Goal: Task Accomplishment & Management: Use online tool/utility

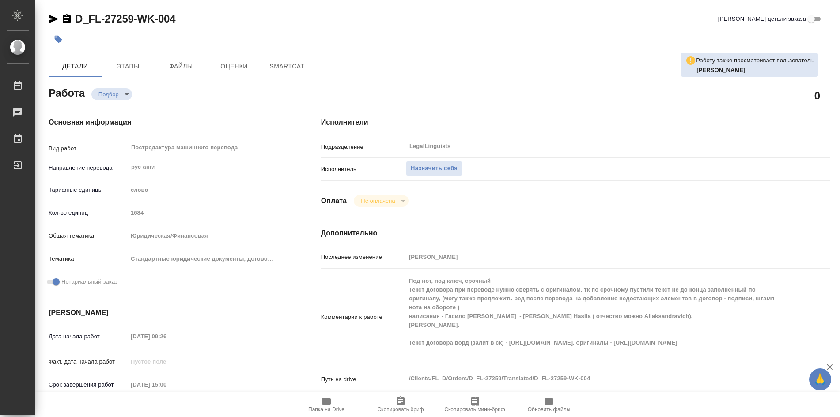
type textarea "x"
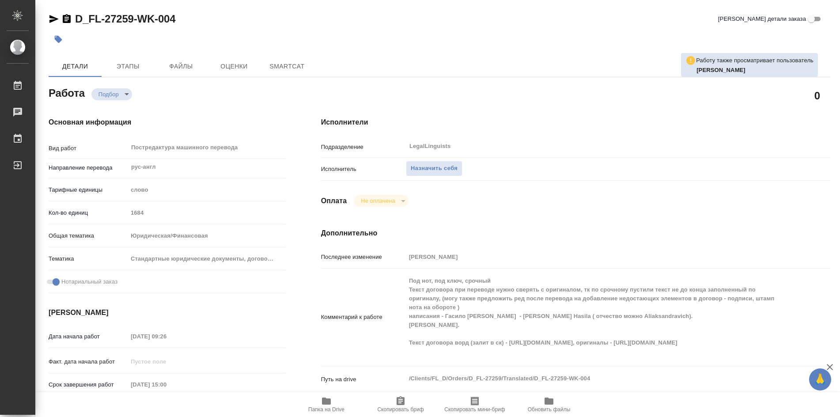
type textarea "x"
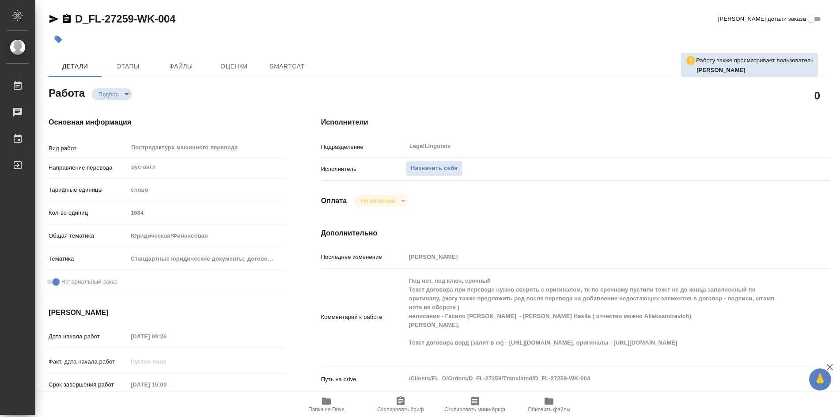
type textarea "x"
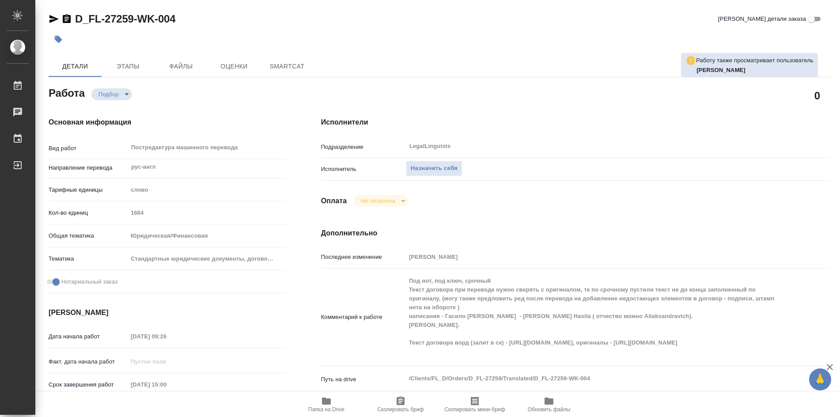
type textarea "x"
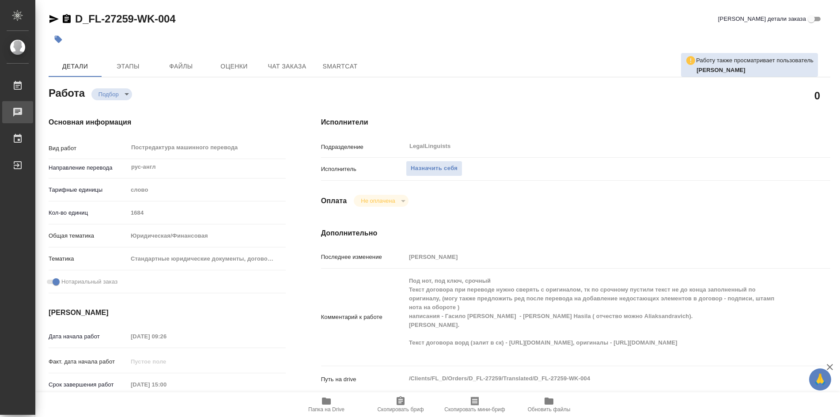
type textarea "x"
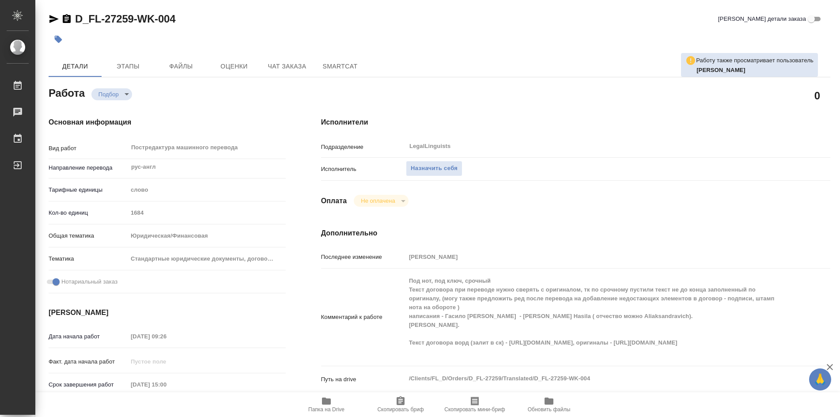
type textarea "x"
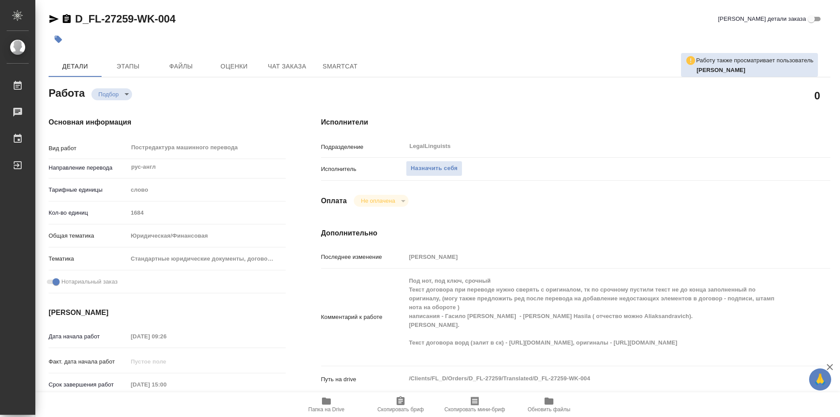
type textarea "x"
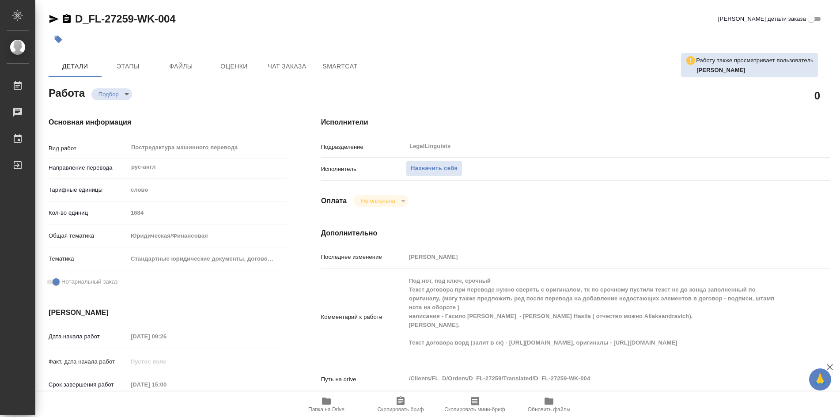
type textarea "x"
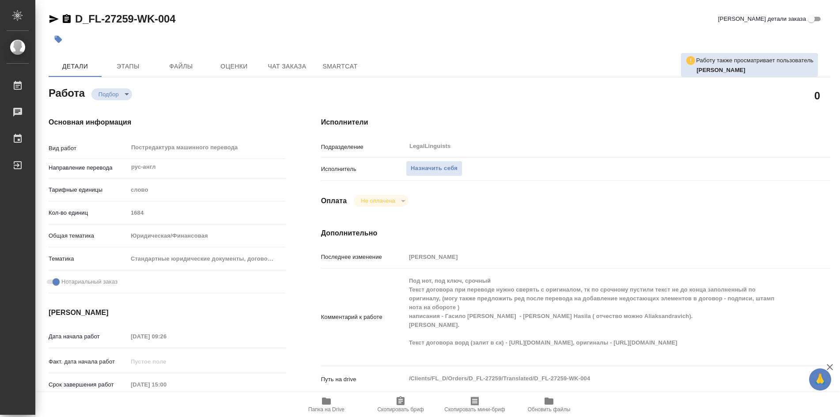
type textarea "x"
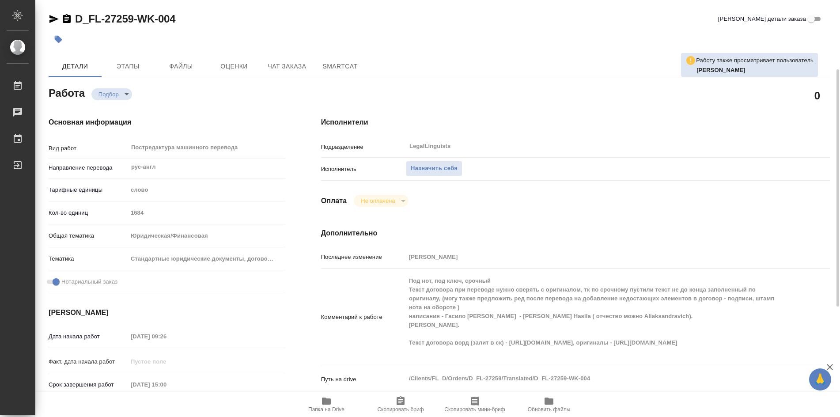
scroll to position [88, 0]
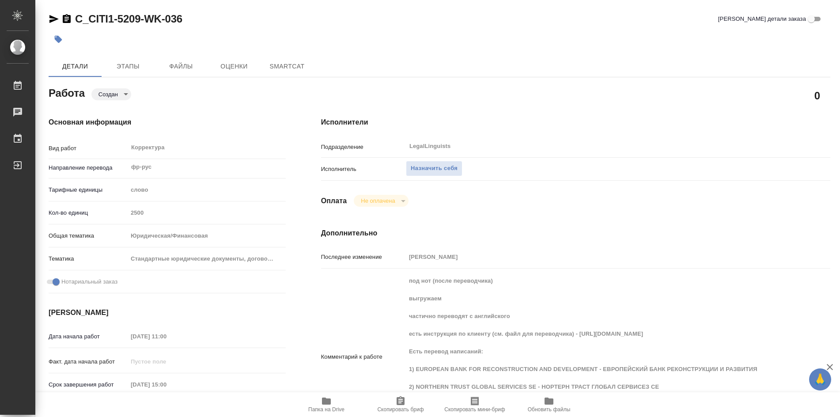
type textarea "x"
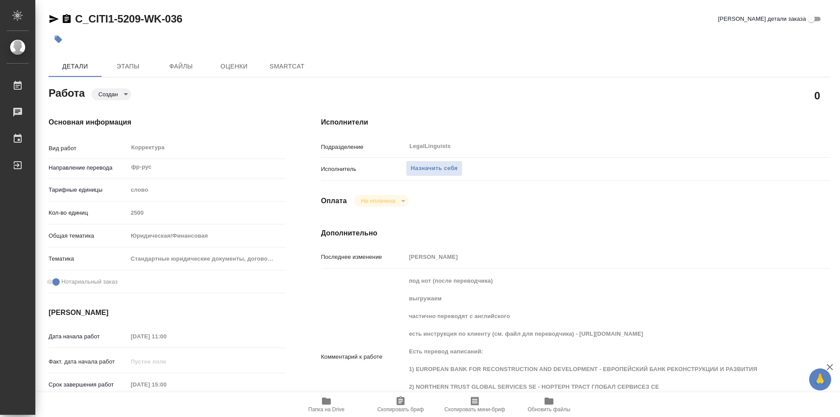
type textarea "x"
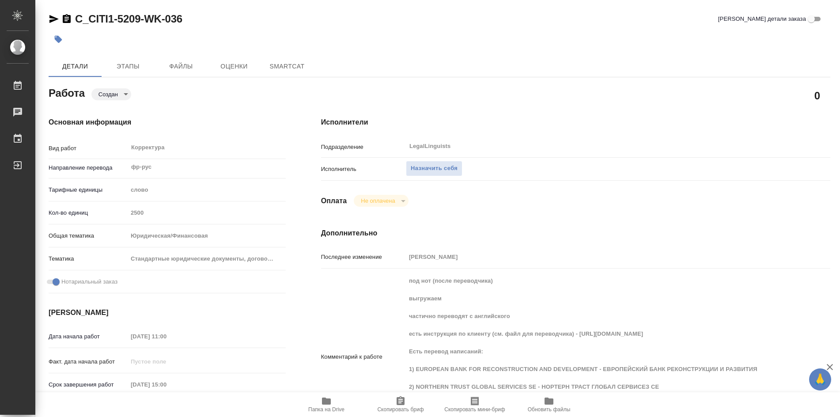
type textarea "x"
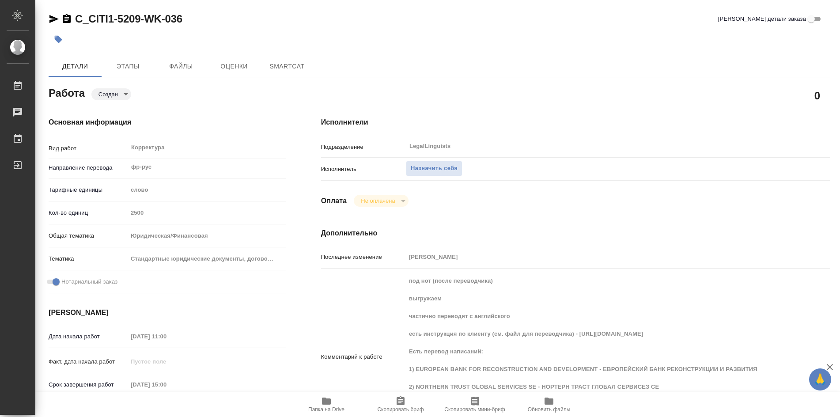
type textarea "x"
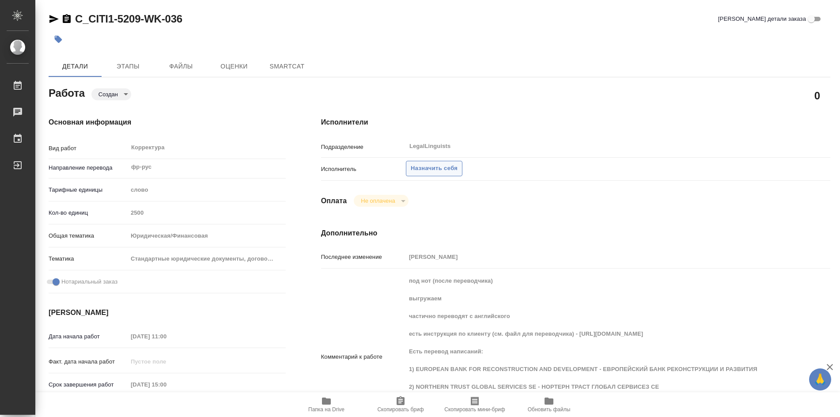
type textarea "x"
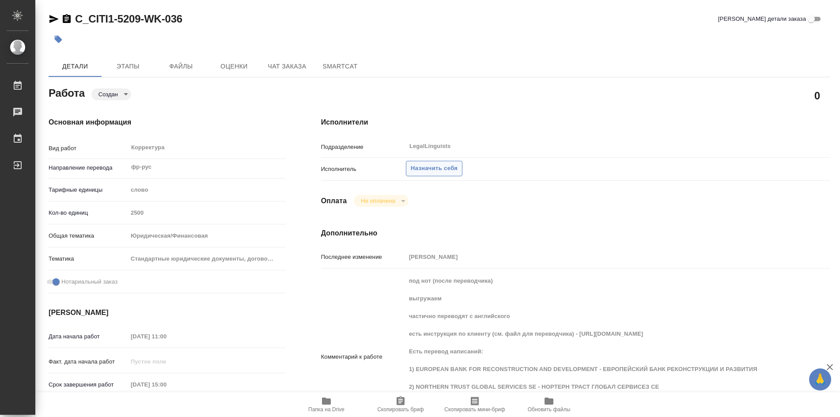
click at [432, 168] on span "Назначить себя" at bounding box center [434, 168] width 47 height 10
type textarea "x"
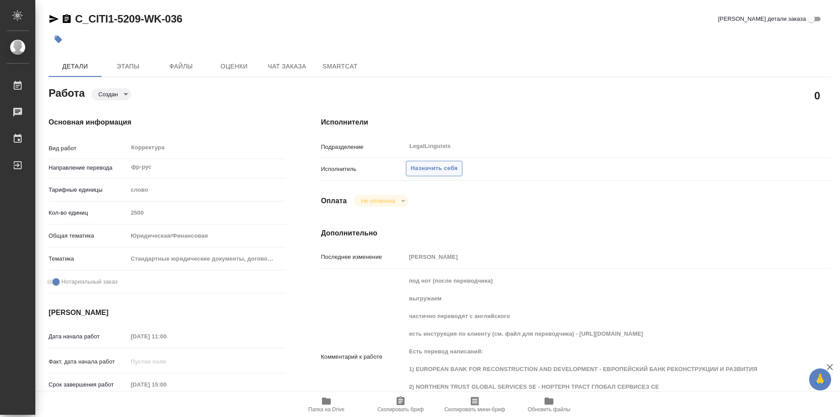
type textarea "x"
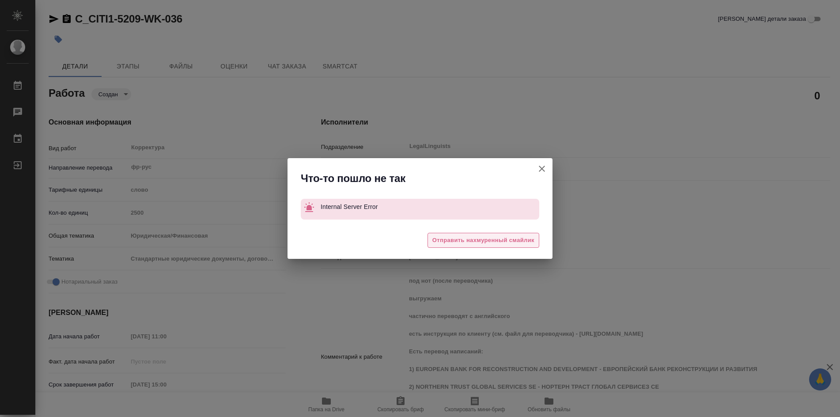
type textarea "x"
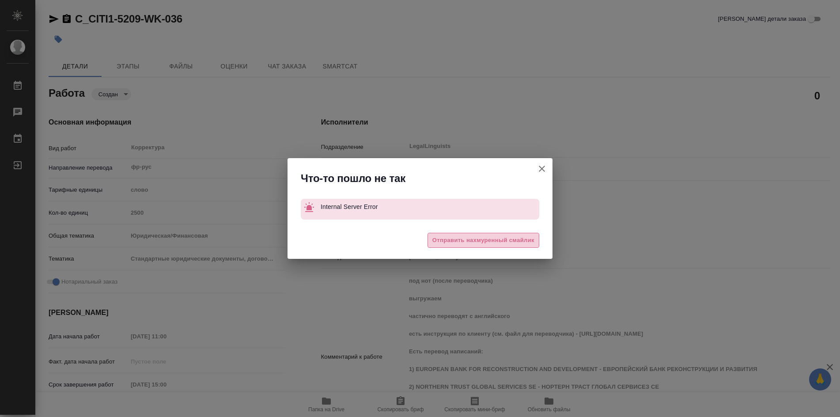
drag, startPoint x: 483, startPoint y: 241, endPoint x: 498, endPoint y: 198, distance: 45.7
click at [484, 241] on span "Отправить нахмуренный смайлик" at bounding box center [483, 240] width 102 height 10
type textarea "x"
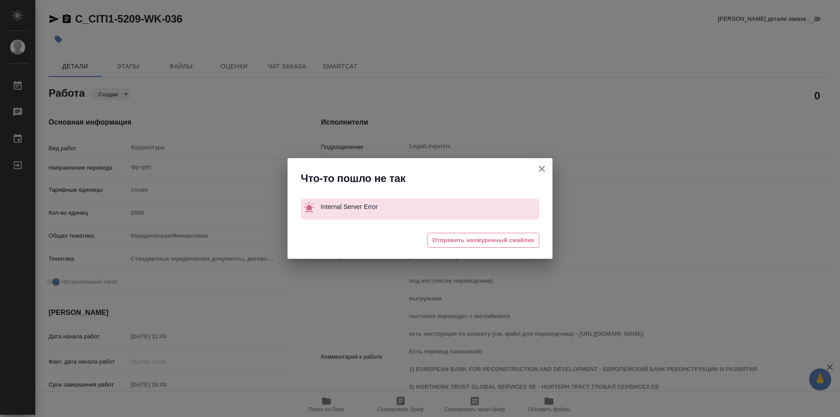
type textarea "x"
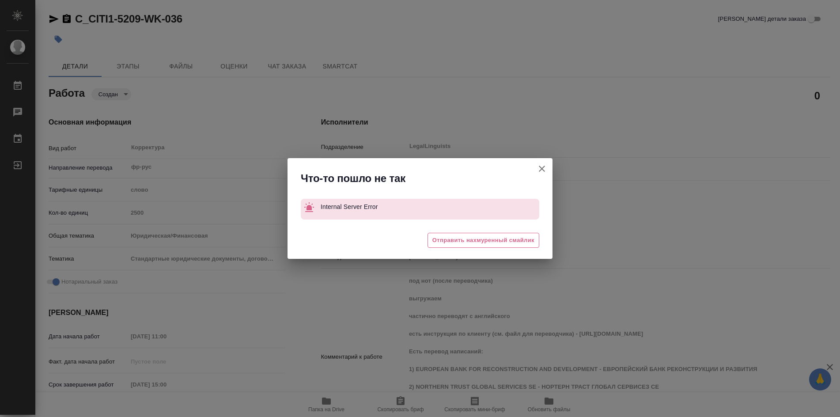
type textarea "x"
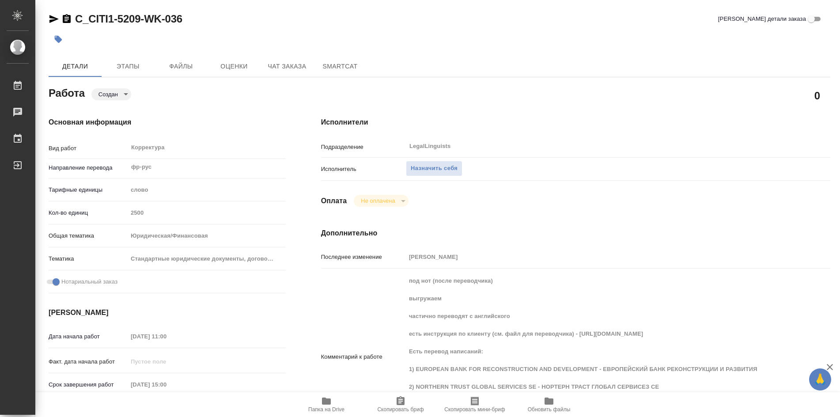
click at [543, 167] on body "🙏 .cls-1 fill:#fff; AWATERA Soldatenkova Tatyana Работы Чаты График Выйти C_CIT…" at bounding box center [420, 208] width 840 height 417
click at [450, 169] on span "Назначить себя" at bounding box center [434, 168] width 47 height 10
type textarea "x"
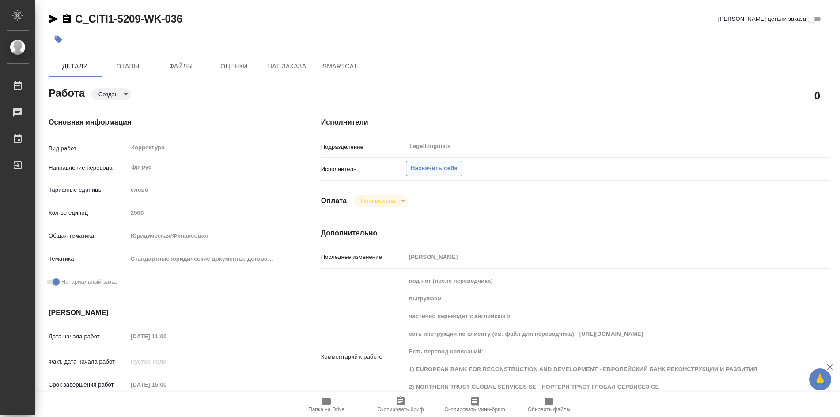
type textarea "x"
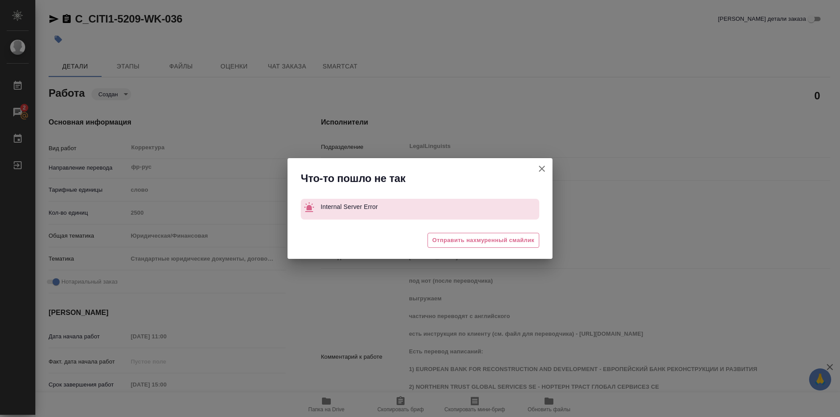
click at [543, 170] on icon "button" at bounding box center [542, 169] width 6 height 6
type textarea "x"
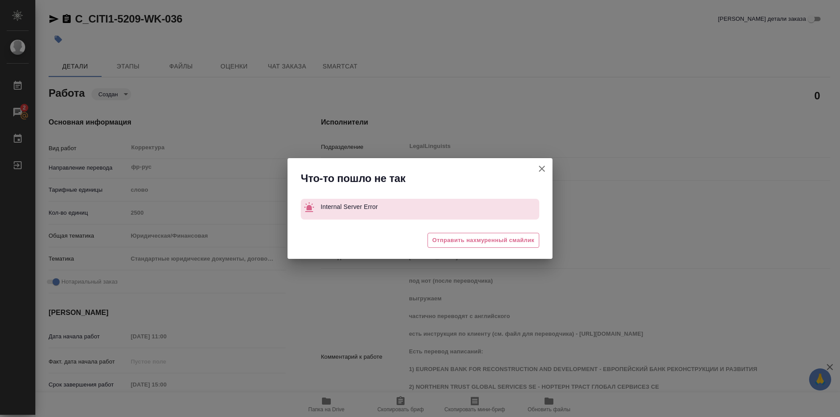
type textarea "x"
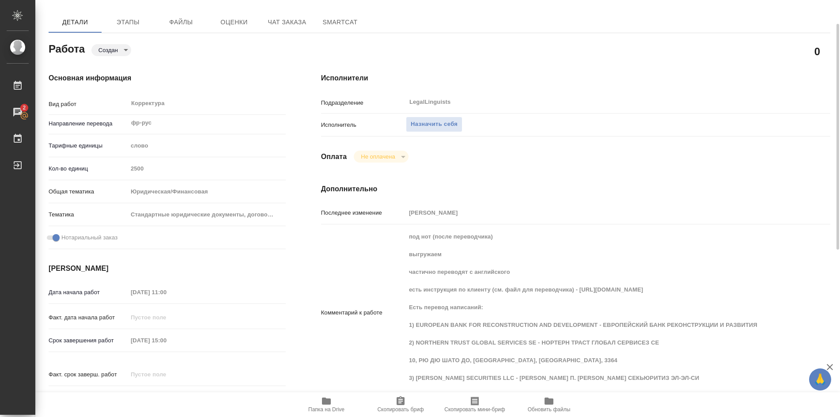
scroll to position [88, 0]
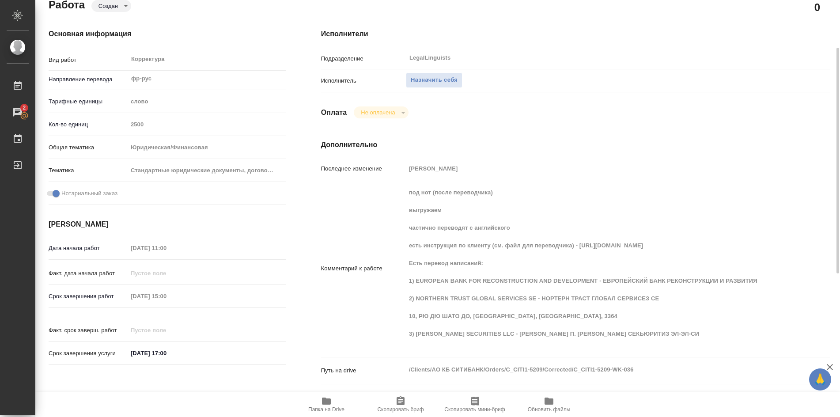
click at [404, 402] on icon "button" at bounding box center [400, 400] width 8 height 9
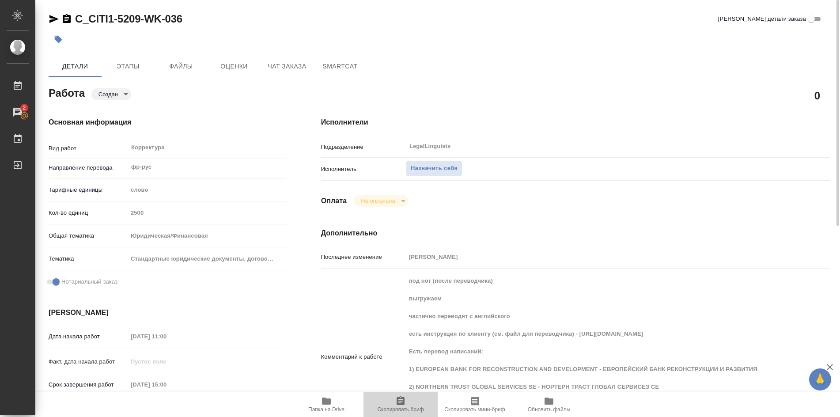
click at [397, 403] on icon "button" at bounding box center [400, 400] width 8 height 9
type textarea "x"
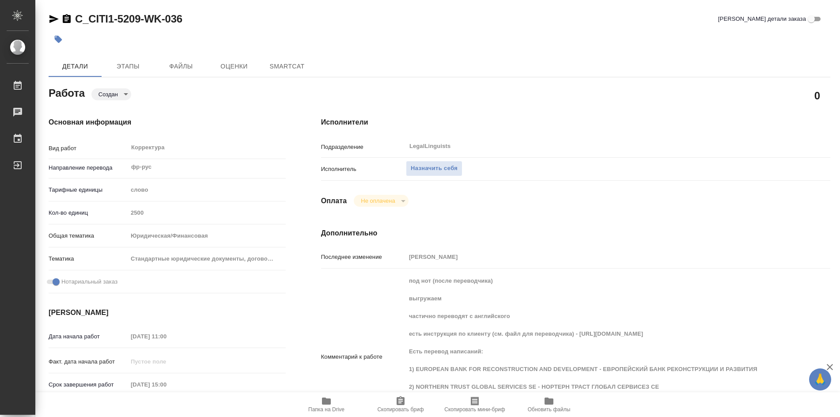
type textarea "x"
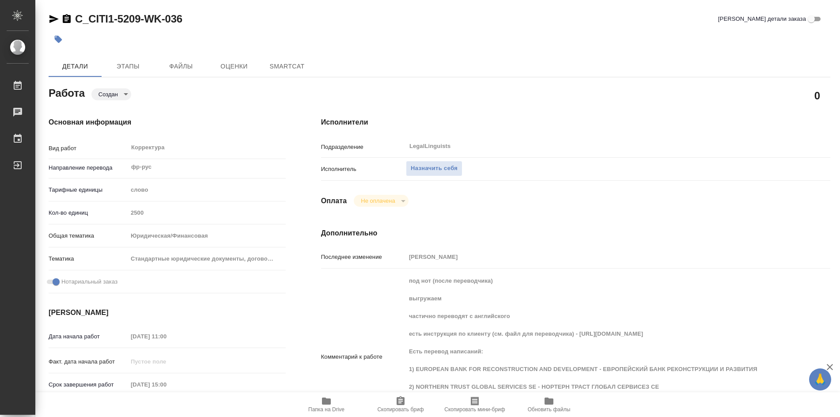
type textarea "x"
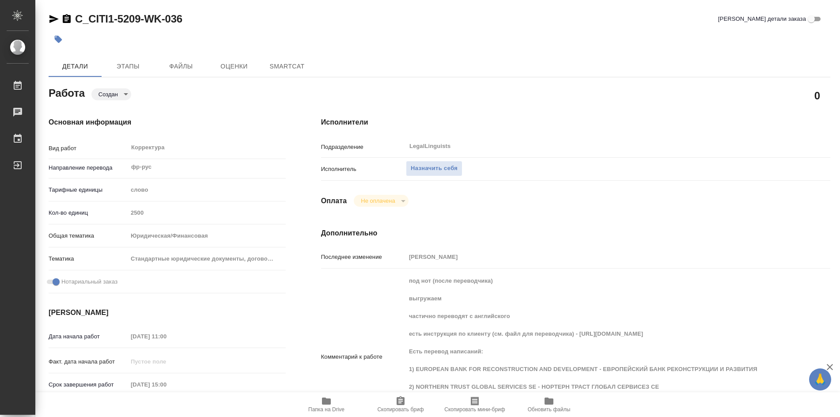
type textarea "x"
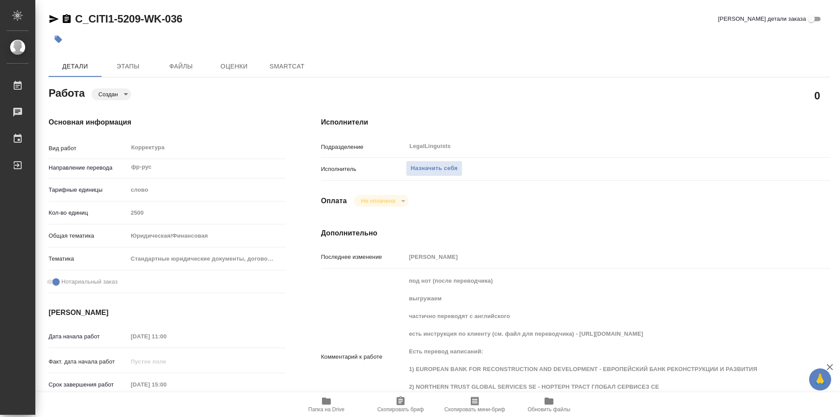
type textarea "x"
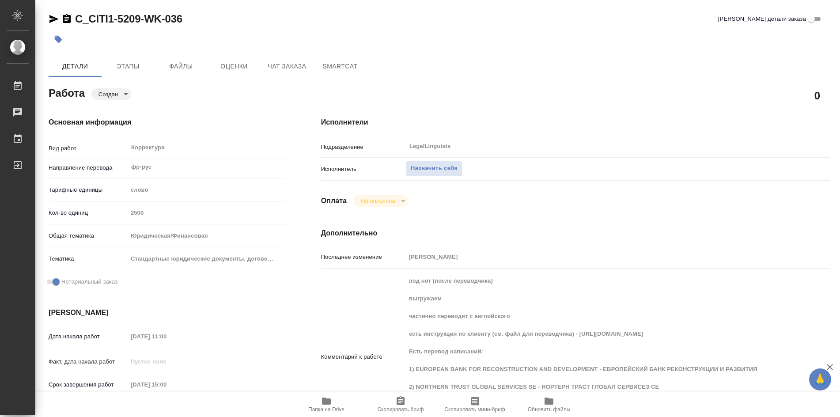
type textarea "x"
click at [326, 403] on icon "button" at bounding box center [326, 400] width 9 height 7
type textarea "x"
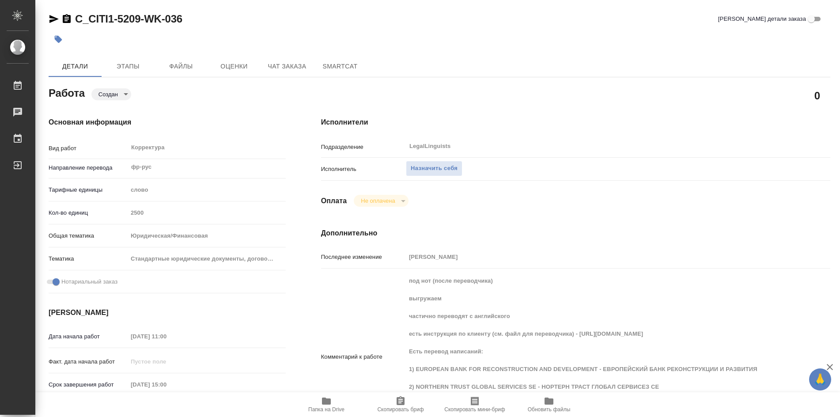
type textarea "x"
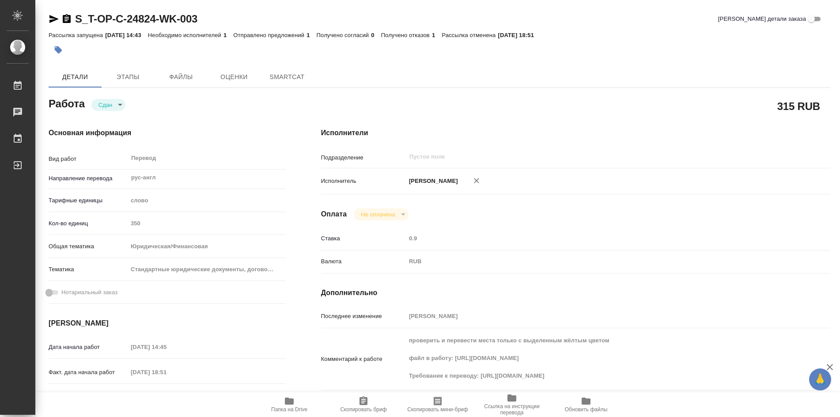
type textarea "x"
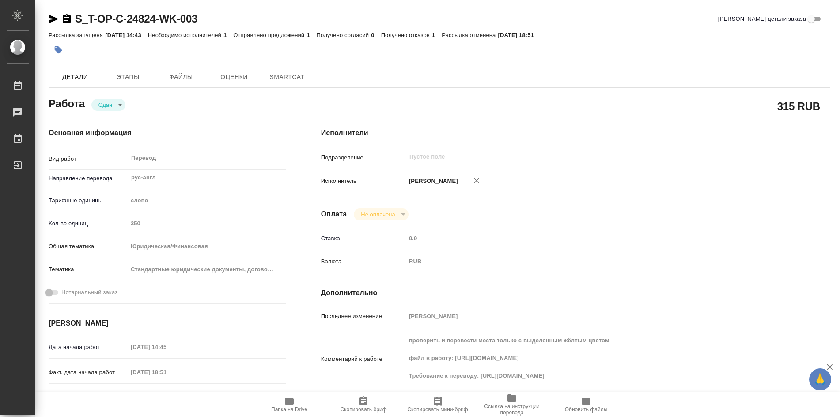
type textarea "x"
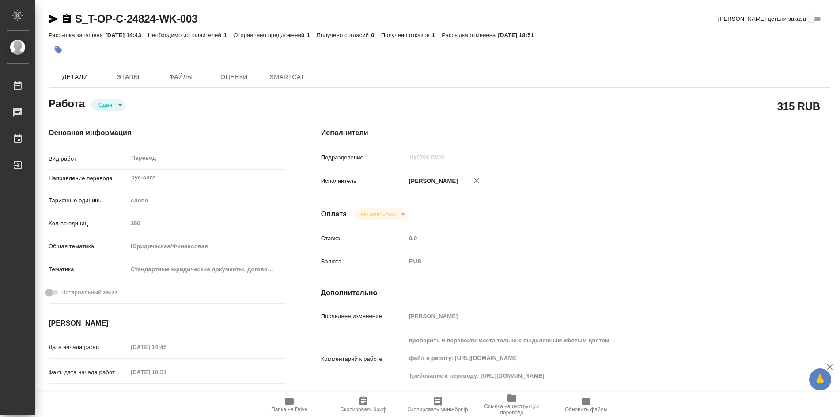
type textarea "x"
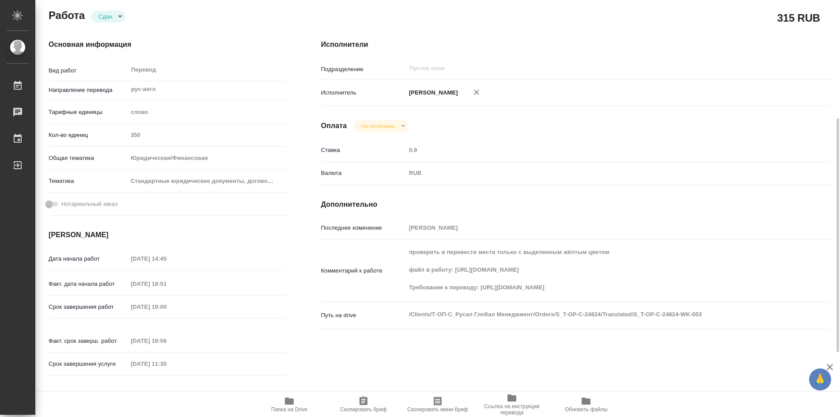
type textarea "x"
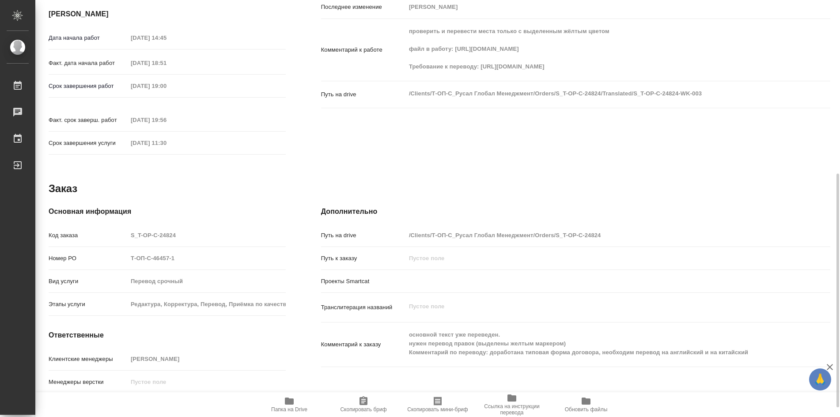
scroll to position [326, 0]
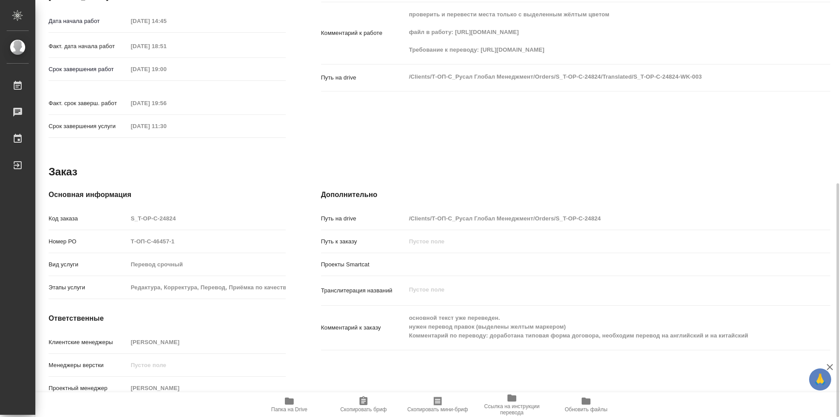
type textarea "x"
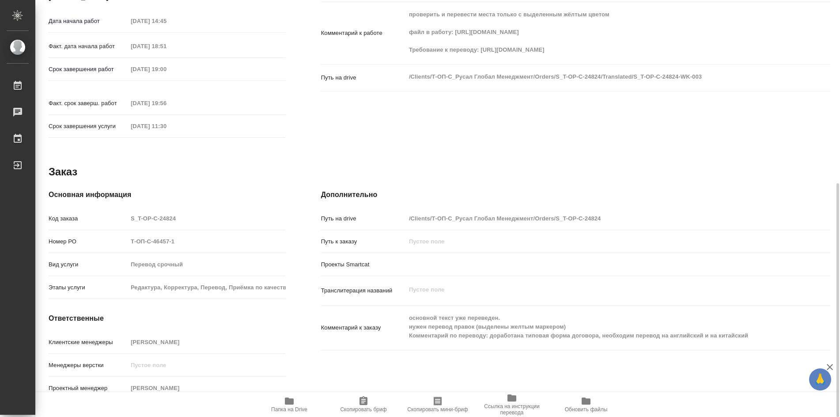
type textarea "x"
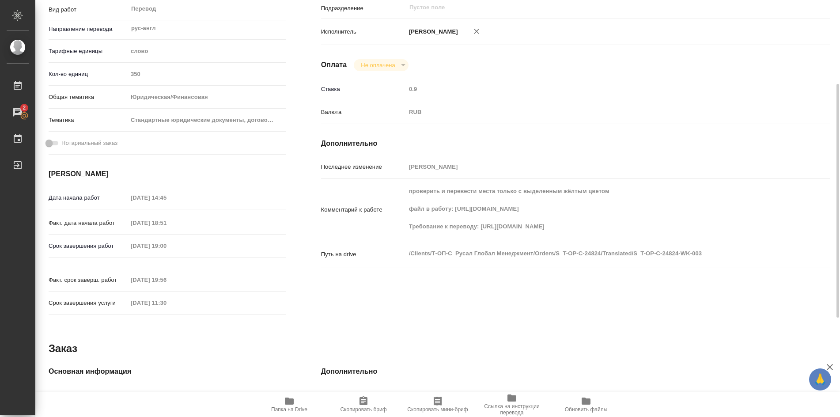
scroll to position [0, 0]
